Goal: Information Seeking & Learning: Check status

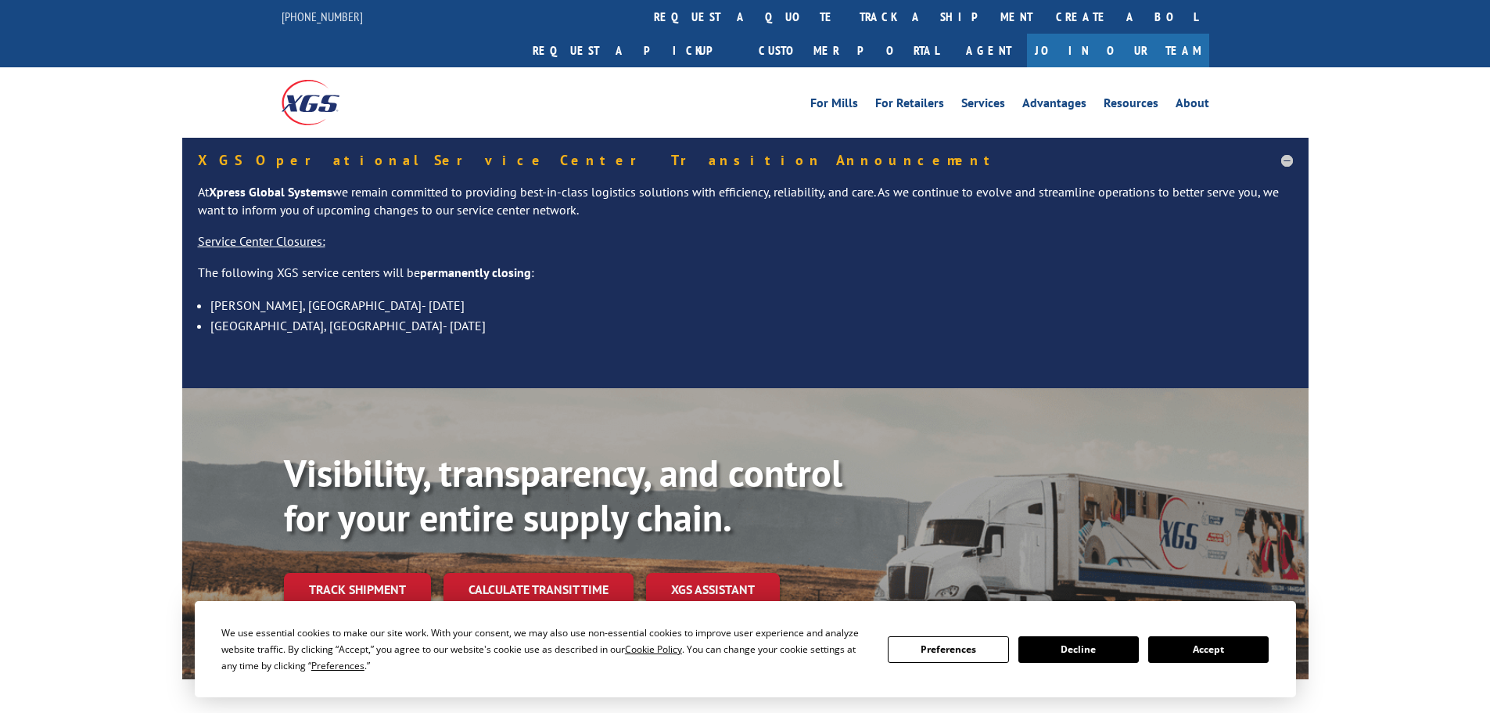
click at [1156, 649] on button "Accept" at bounding box center [1209, 649] width 120 height 27
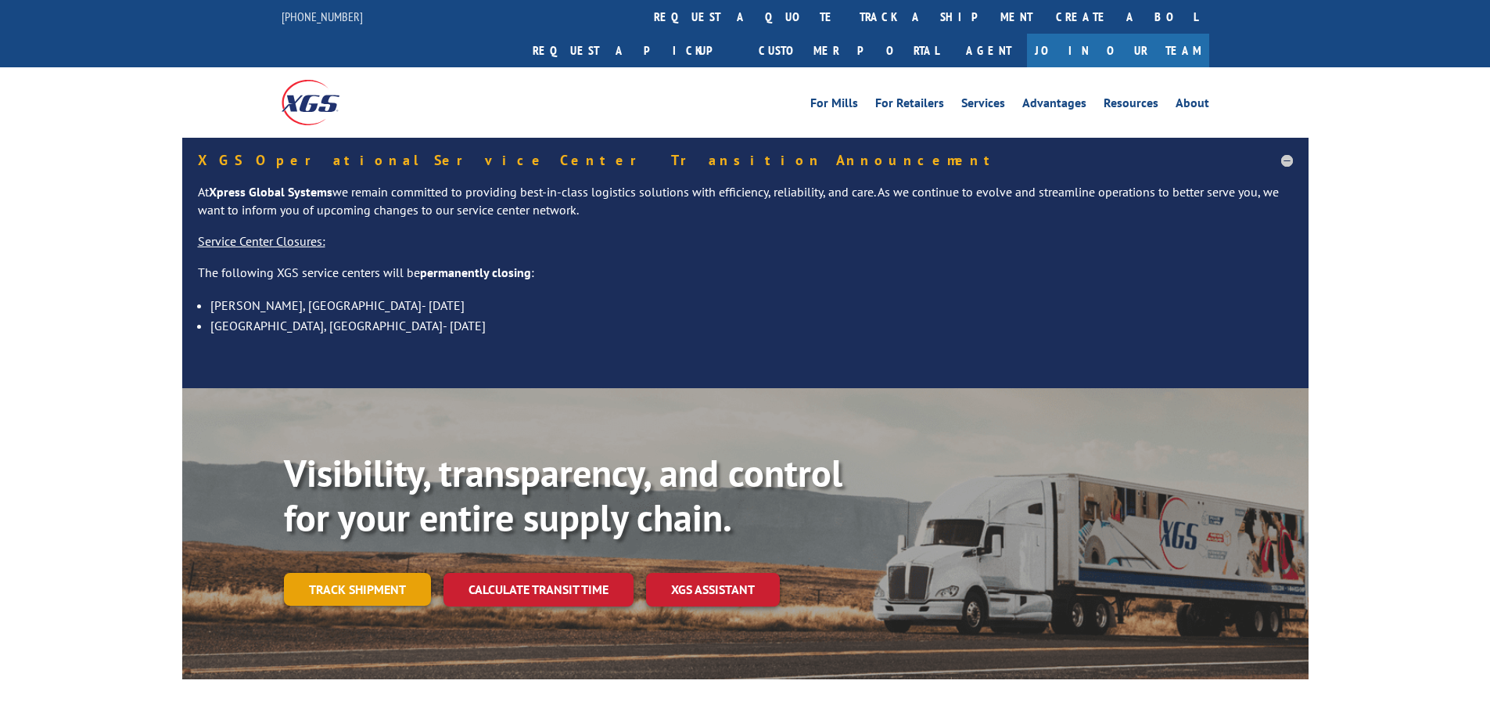
click at [390, 573] on link "Track shipment" at bounding box center [357, 589] width 147 height 33
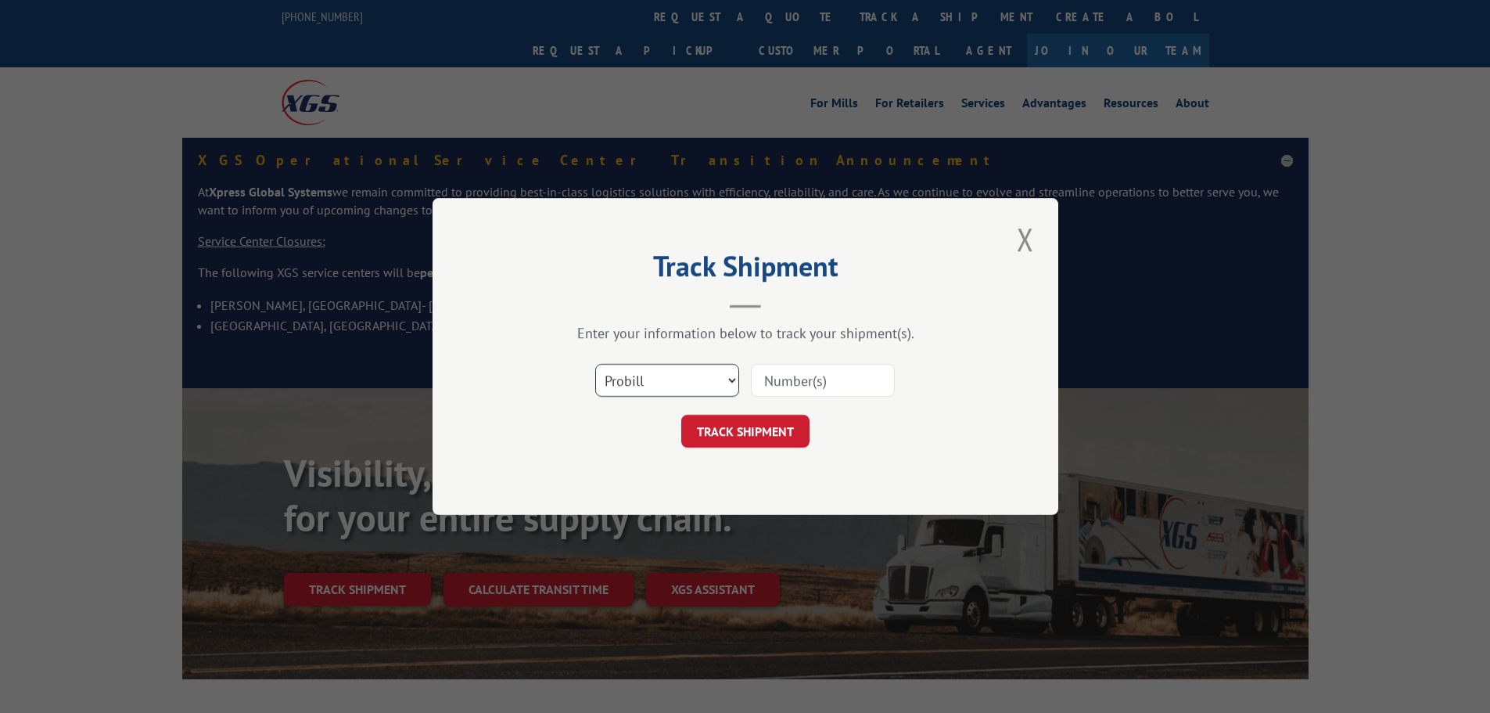
click at [710, 385] on select "Select category... Probill BOL PO" at bounding box center [667, 380] width 144 height 33
select select "bol"
click at [595, 365] on select "Select category... Probill BOL PO" at bounding box center [667, 380] width 144 height 33
click at [816, 382] on input at bounding box center [823, 380] width 144 height 33
type input "4847806"
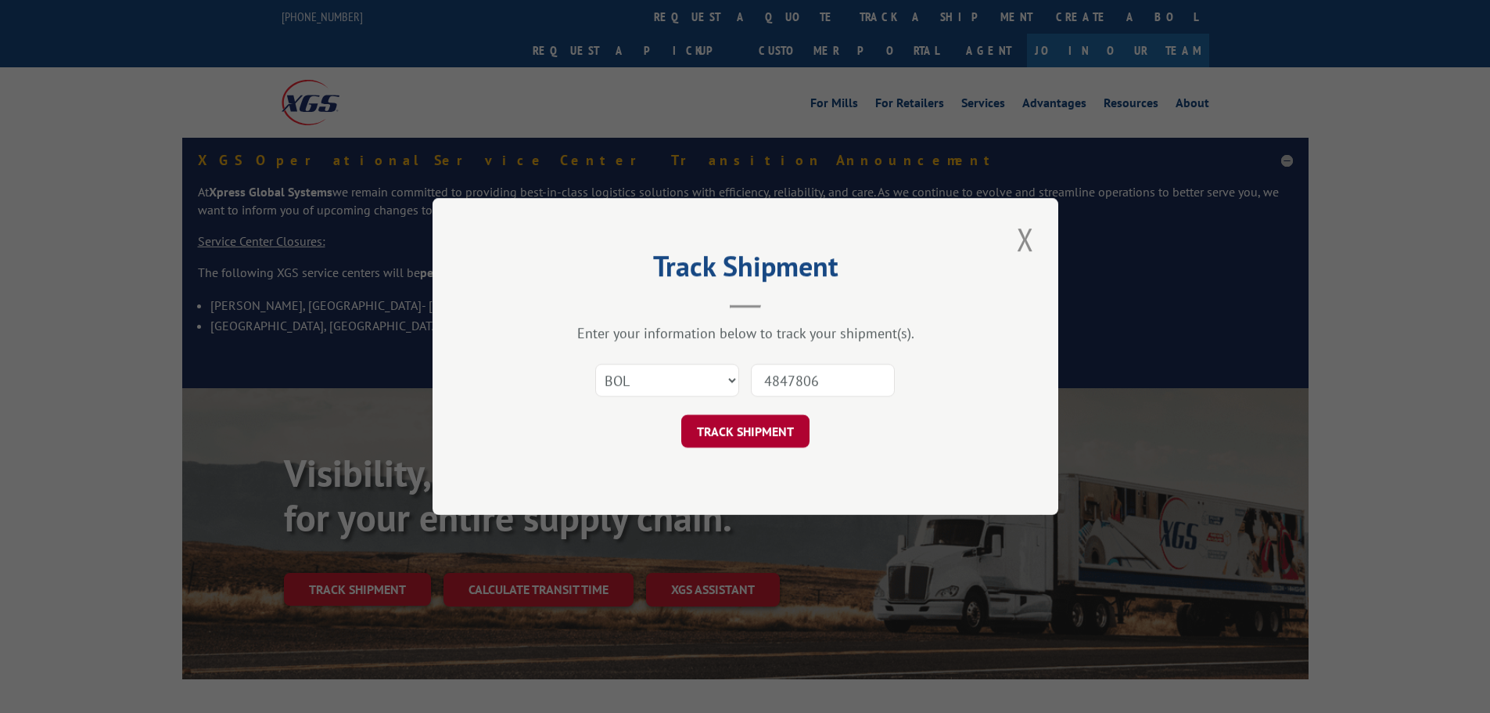
click at [780, 439] on button "TRACK SHIPMENT" at bounding box center [745, 431] width 128 height 33
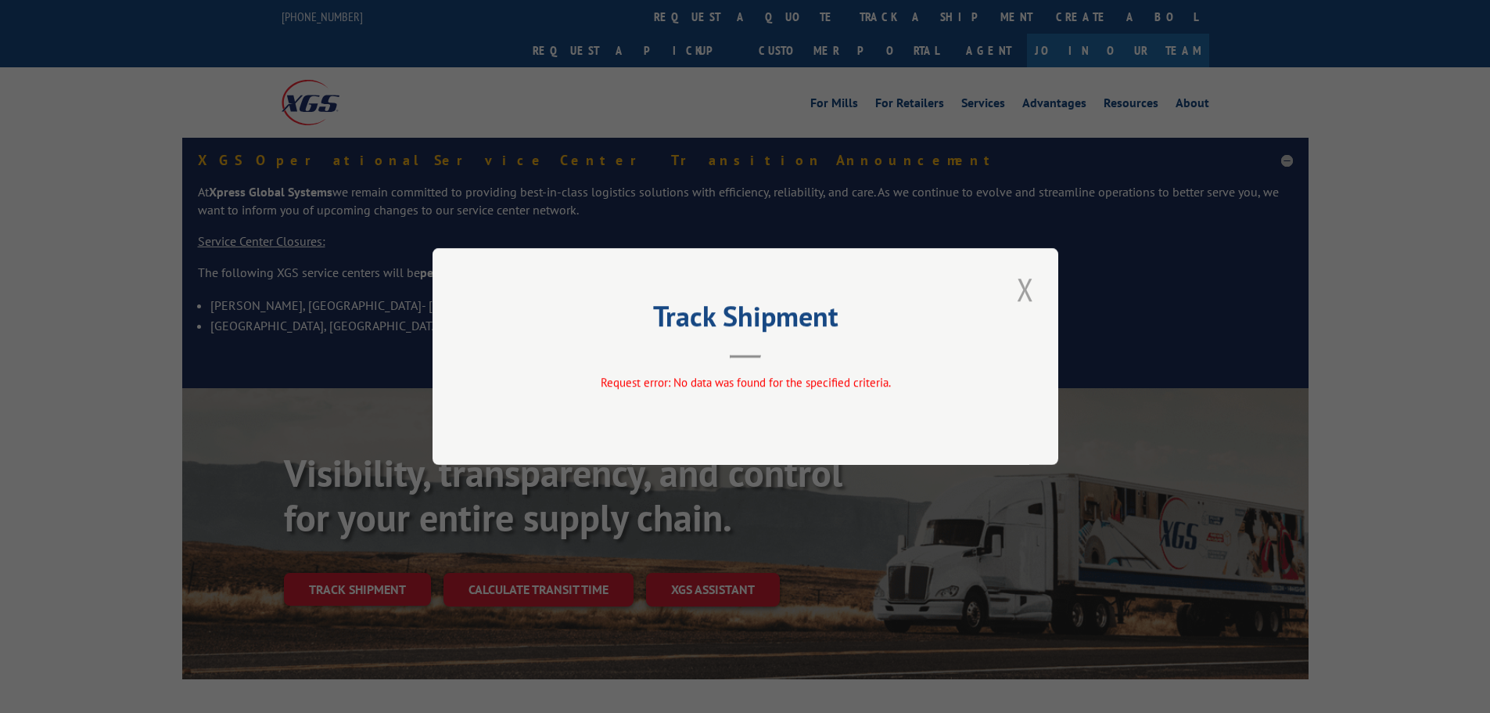
click at [1025, 289] on button "Close modal" at bounding box center [1025, 289] width 27 height 43
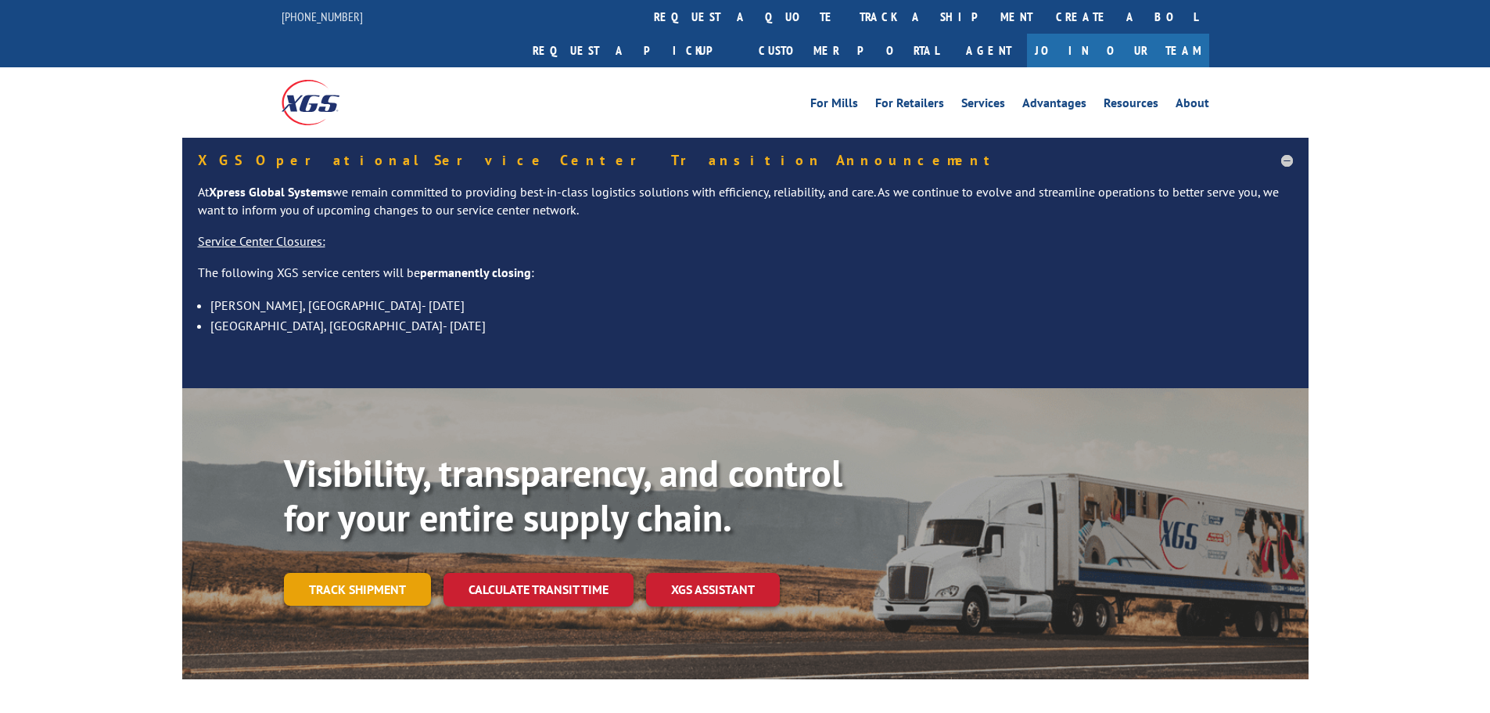
click at [339, 573] on link "Track shipment" at bounding box center [357, 589] width 147 height 33
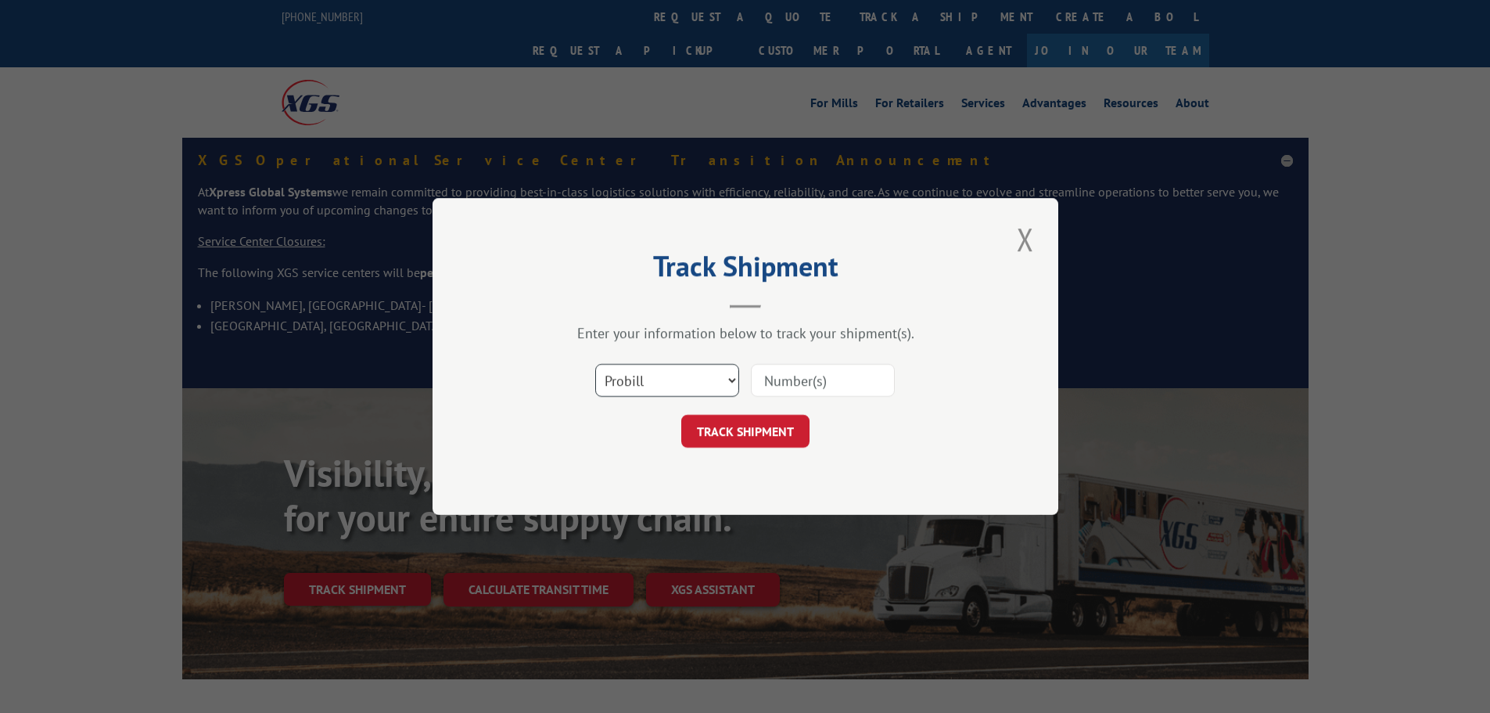
click at [702, 386] on select "Select category... Probill BOL PO" at bounding box center [667, 380] width 144 height 33
select select "bol"
click at [595, 365] on select "Select category... Probill BOL PO" at bounding box center [667, 380] width 144 height 33
click at [782, 386] on input at bounding box center [823, 380] width 144 height 33
type input "4847806"
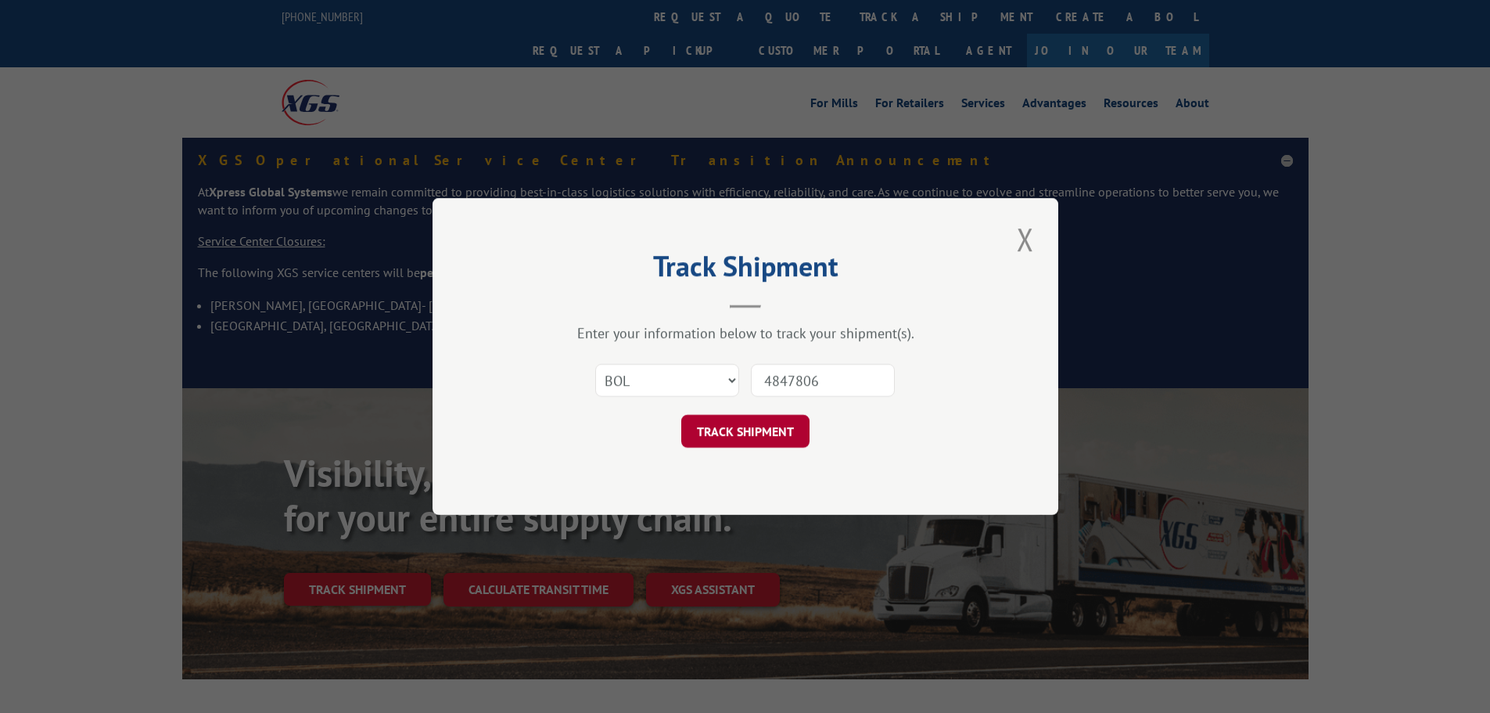
click at [751, 433] on button "TRACK SHIPMENT" at bounding box center [745, 431] width 128 height 33
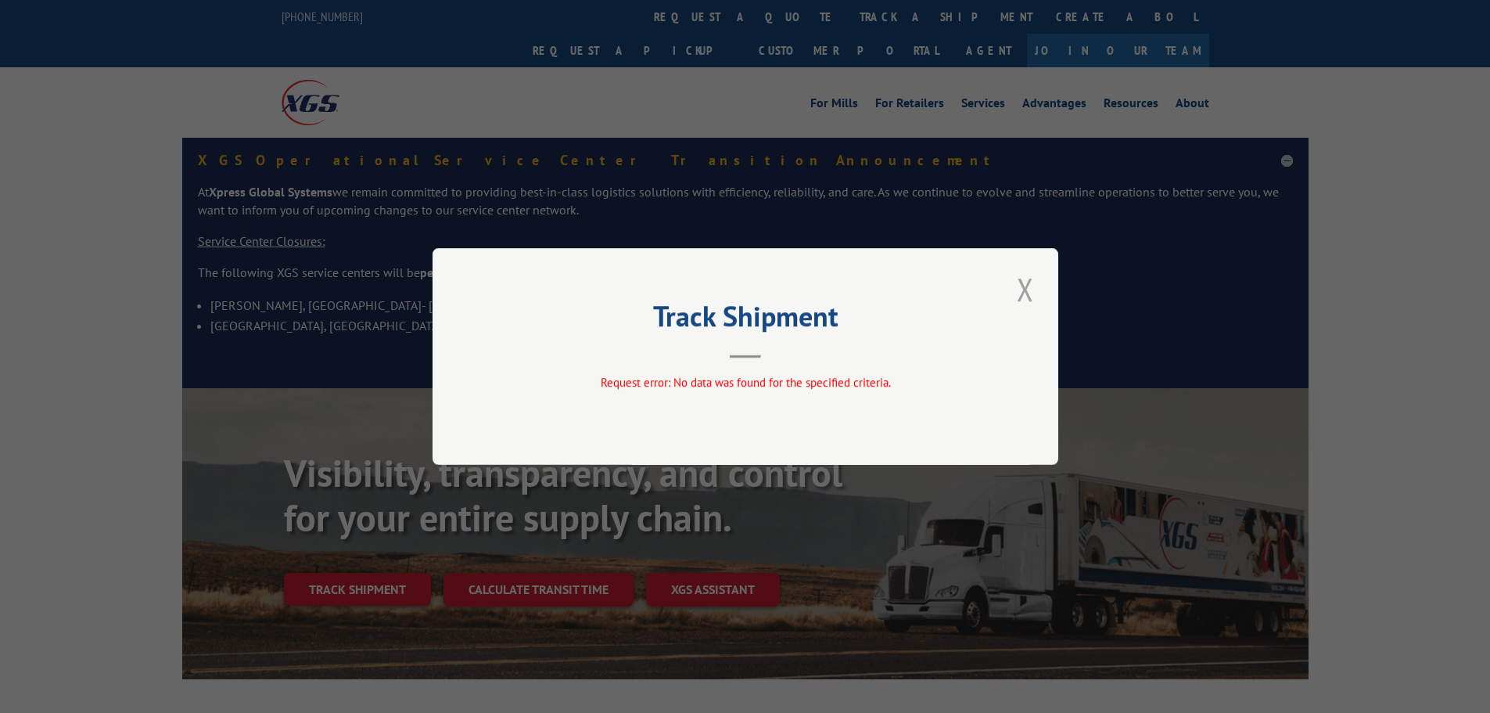
click at [1030, 293] on button "Close modal" at bounding box center [1025, 289] width 27 height 43
